Goal: Find specific page/section: Find specific page/section

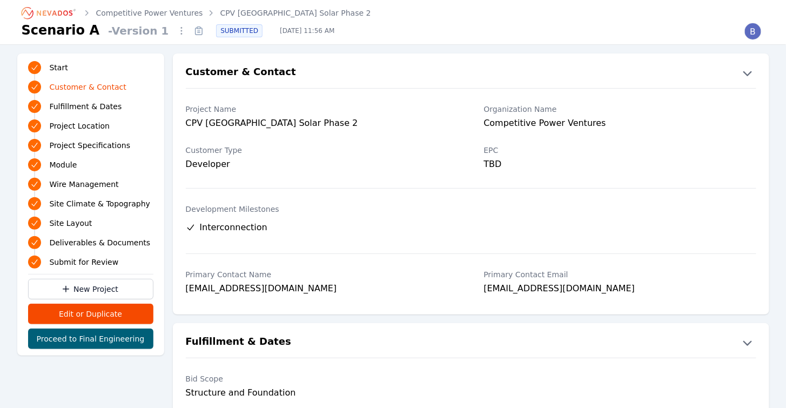
click at [70, 10] on icon "Breadcrumb" at bounding box center [55, 12] width 36 height 5
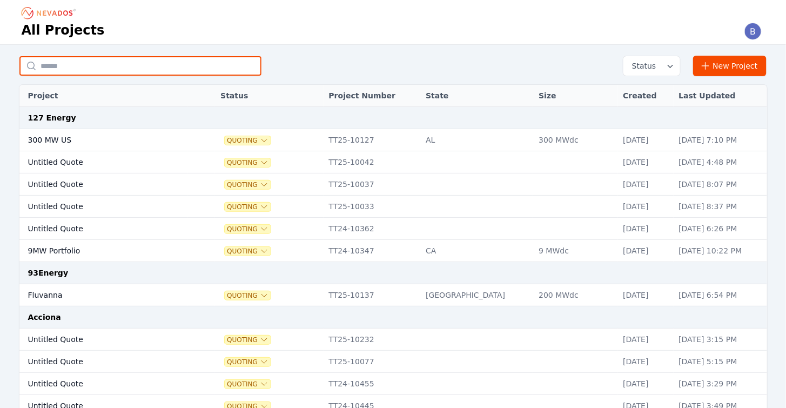
click at [101, 64] on input "text" at bounding box center [140, 65] width 242 height 19
type input "**********"
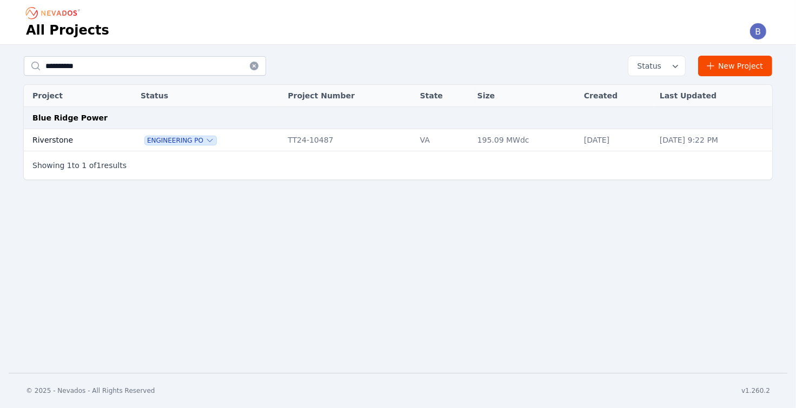
click at [51, 134] on td "Riverstone" at bounding box center [70, 140] width 93 height 22
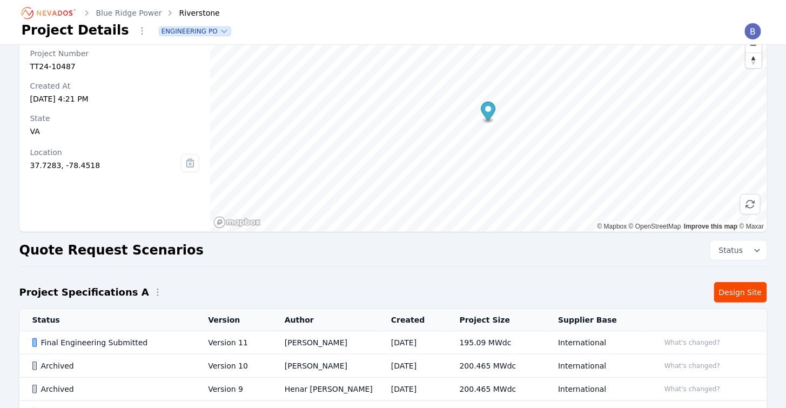
scroll to position [50, 0]
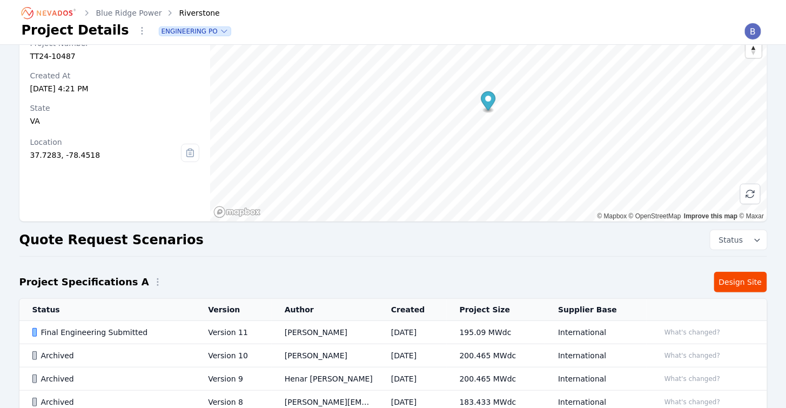
click at [95, 333] on div "Final Engineering Submitted" at bounding box center [111, 332] width 158 height 11
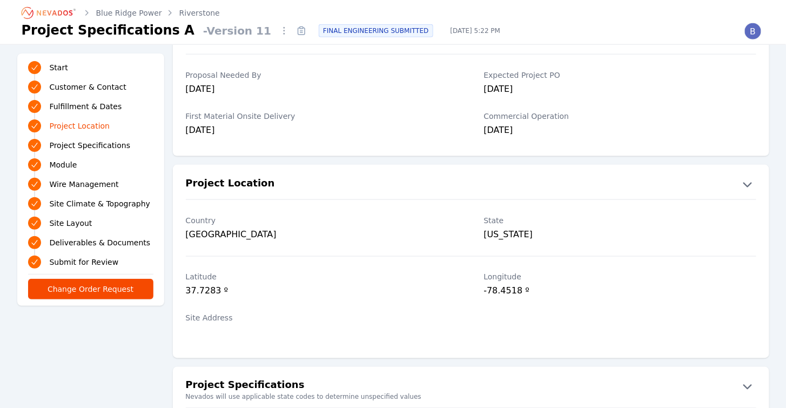
scroll to position [462, 0]
